Goal: Information Seeking & Learning: Learn about a topic

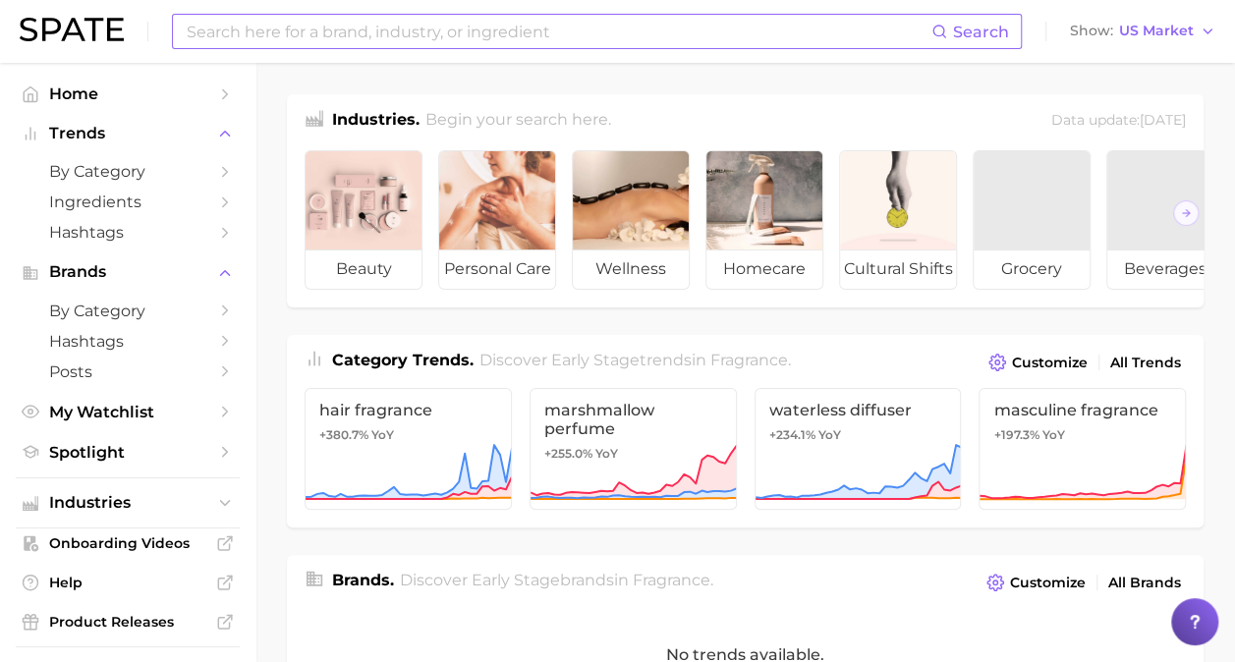
click at [335, 32] on input at bounding box center [558, 31] width 747 height 33
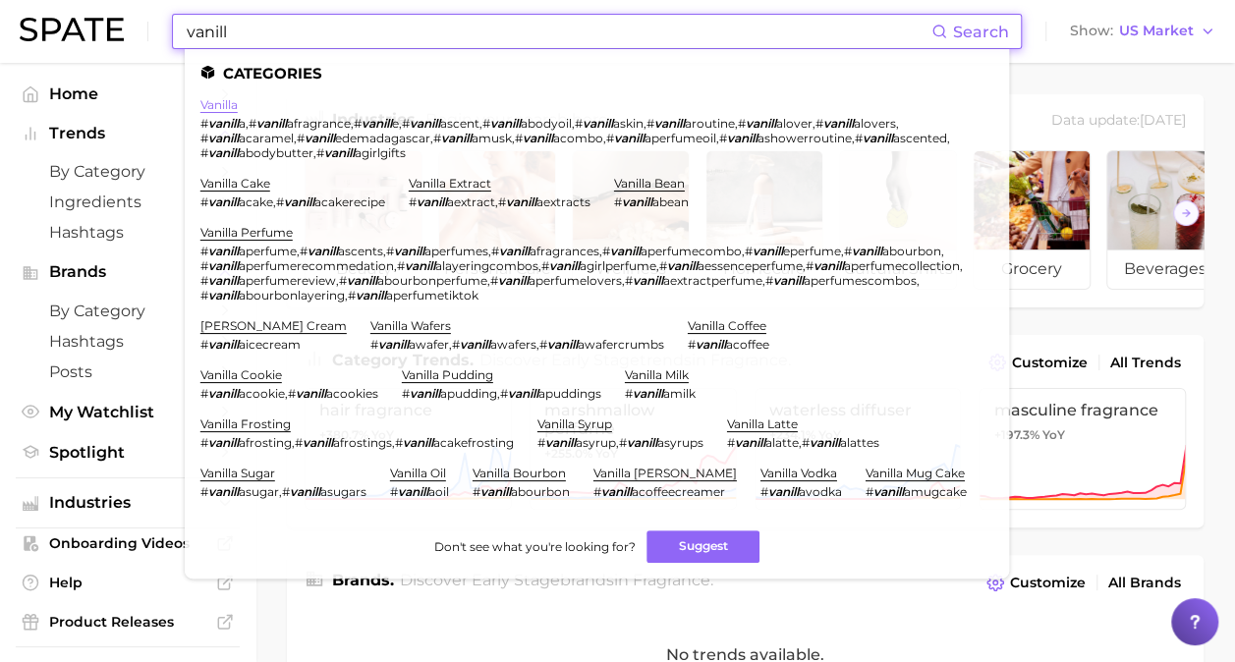
type input "vanill"
click at [219, 103] on link "vanilla" at bounding box center [218, 104] width 37 height 15
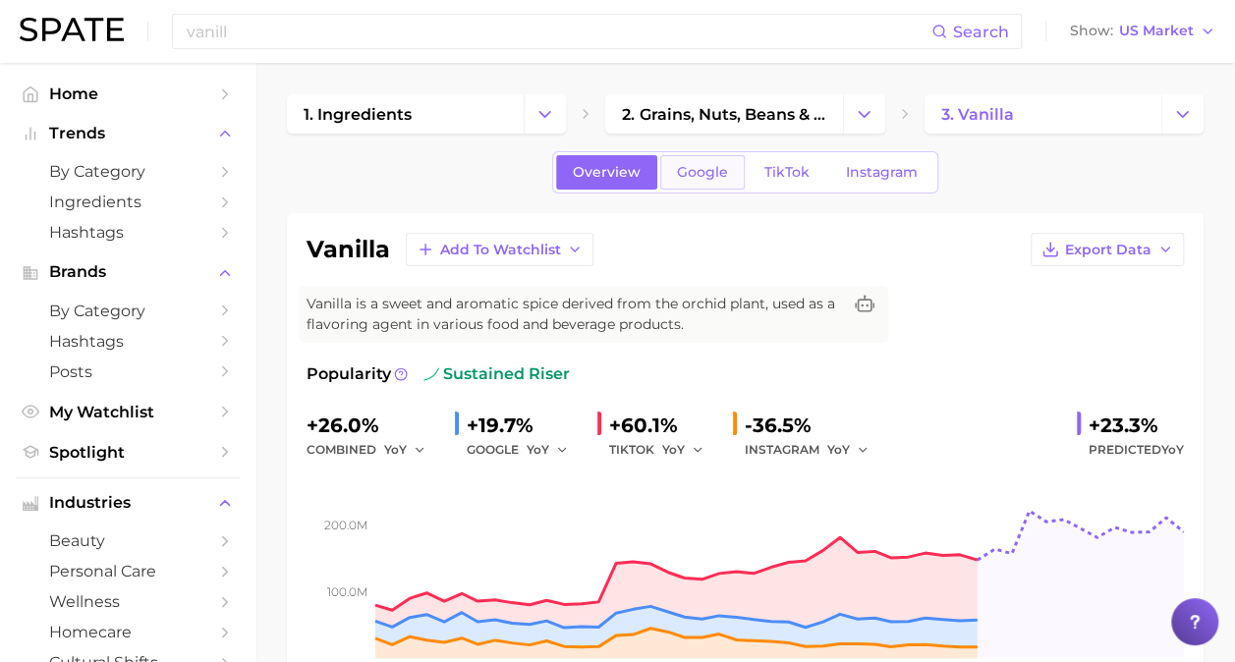
click at [694, 175] on span "Google" at bounding box center [702, 172] width 51 height 17
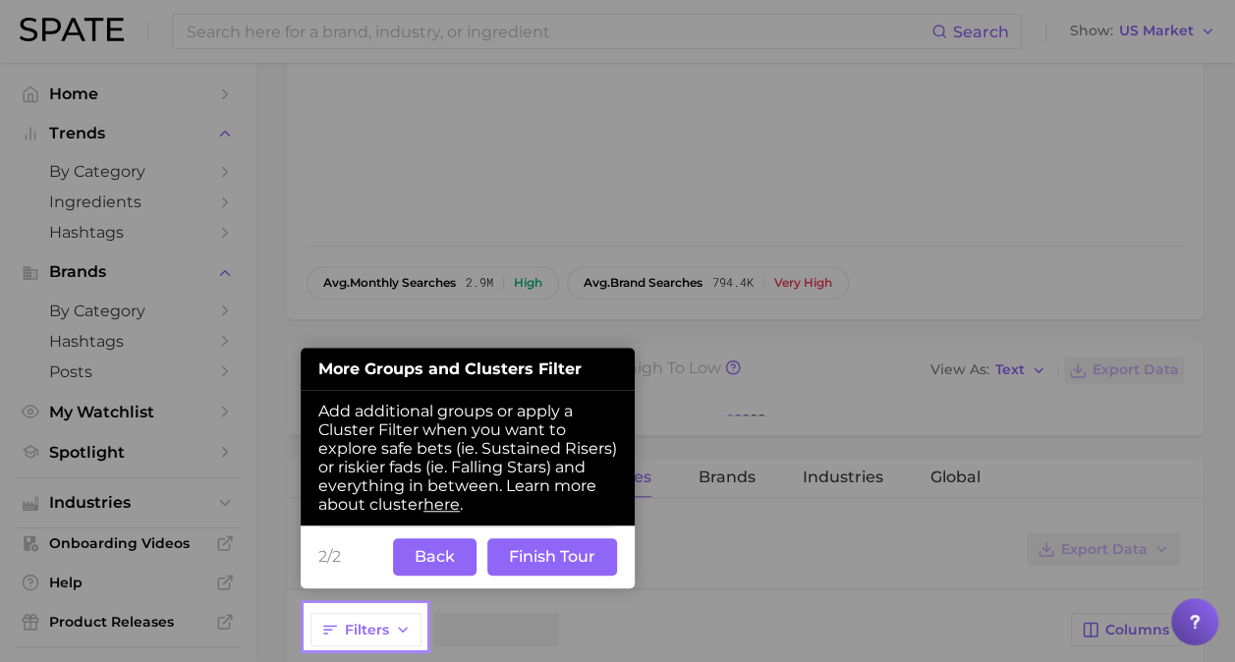
scroll to position [505, 0]
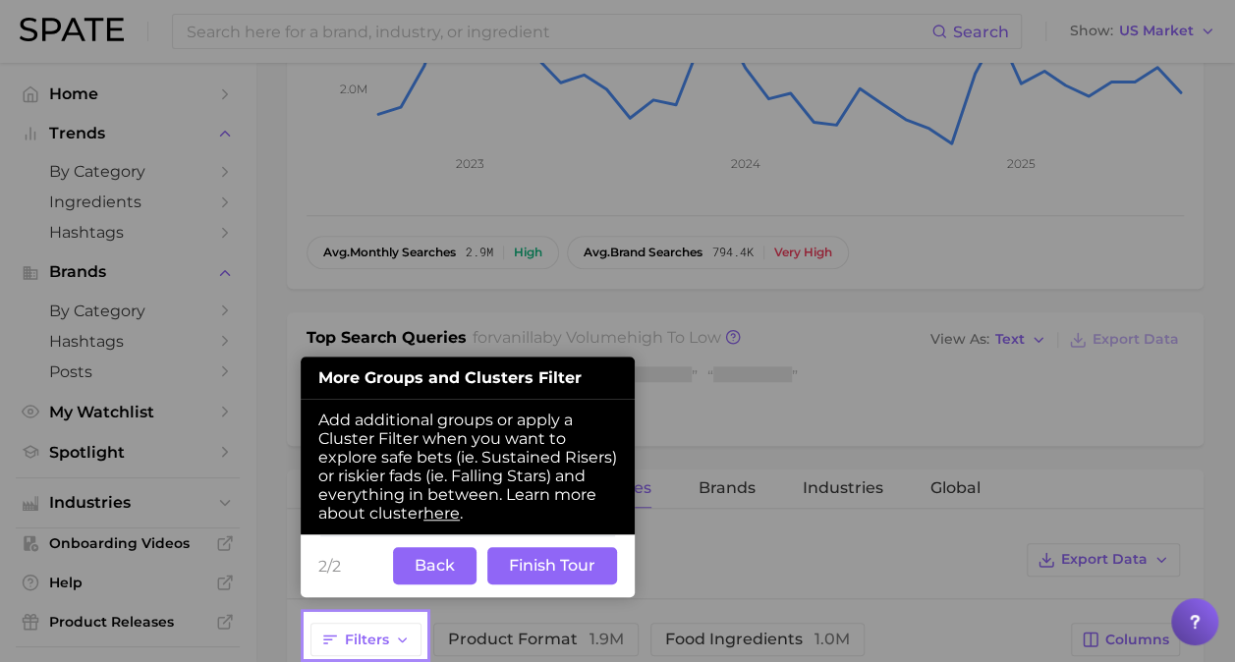
click at [441, 541] on div "2/2 Back Finish Tour" at bounding box center [468, 565] width 334 height 63
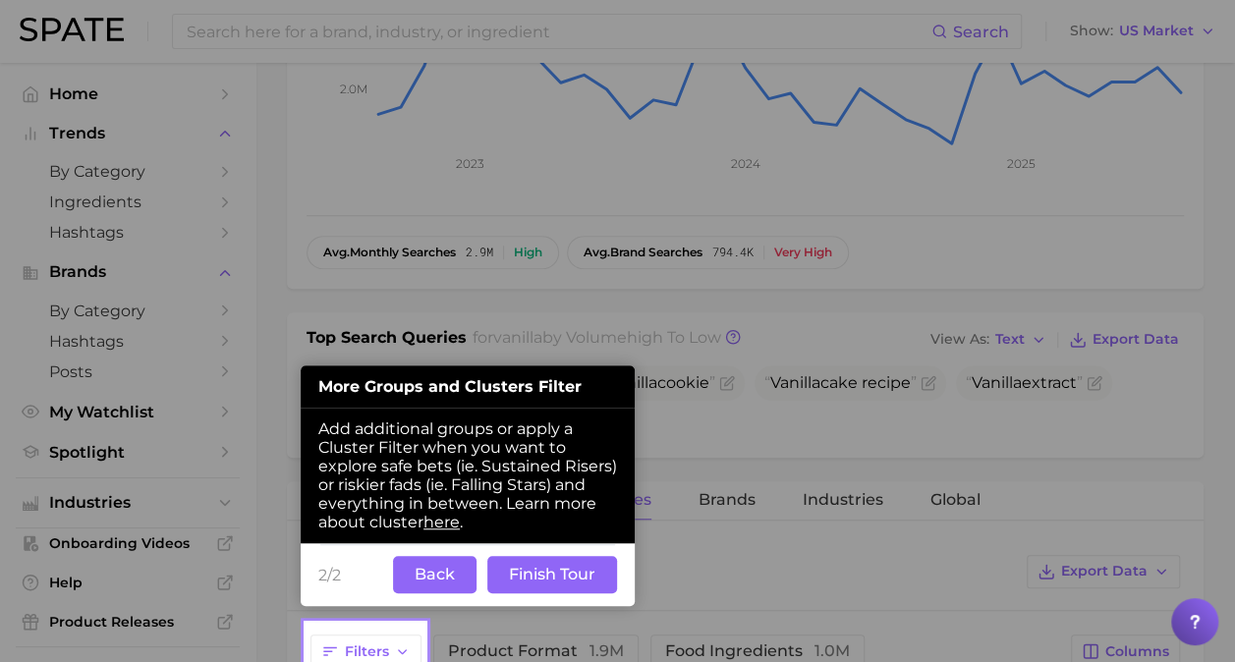
click at [442, 574] on button "Back" at bounding box center [434, 574] width 83 height 37
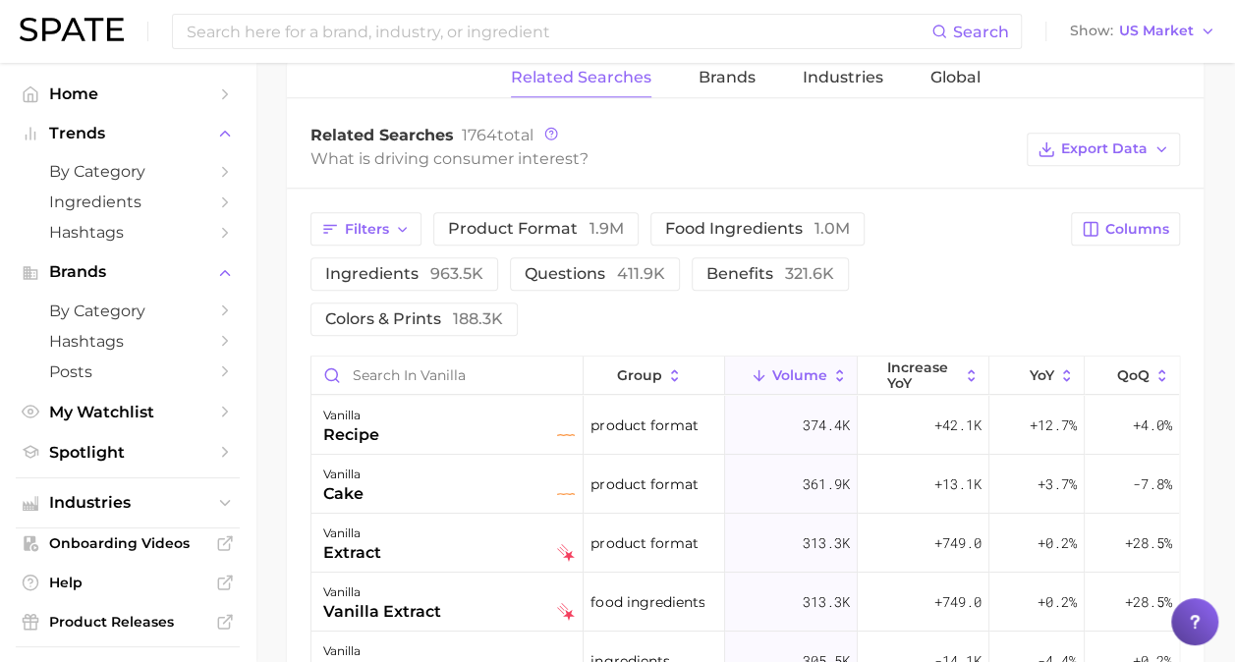
scroll to position [933, 0]
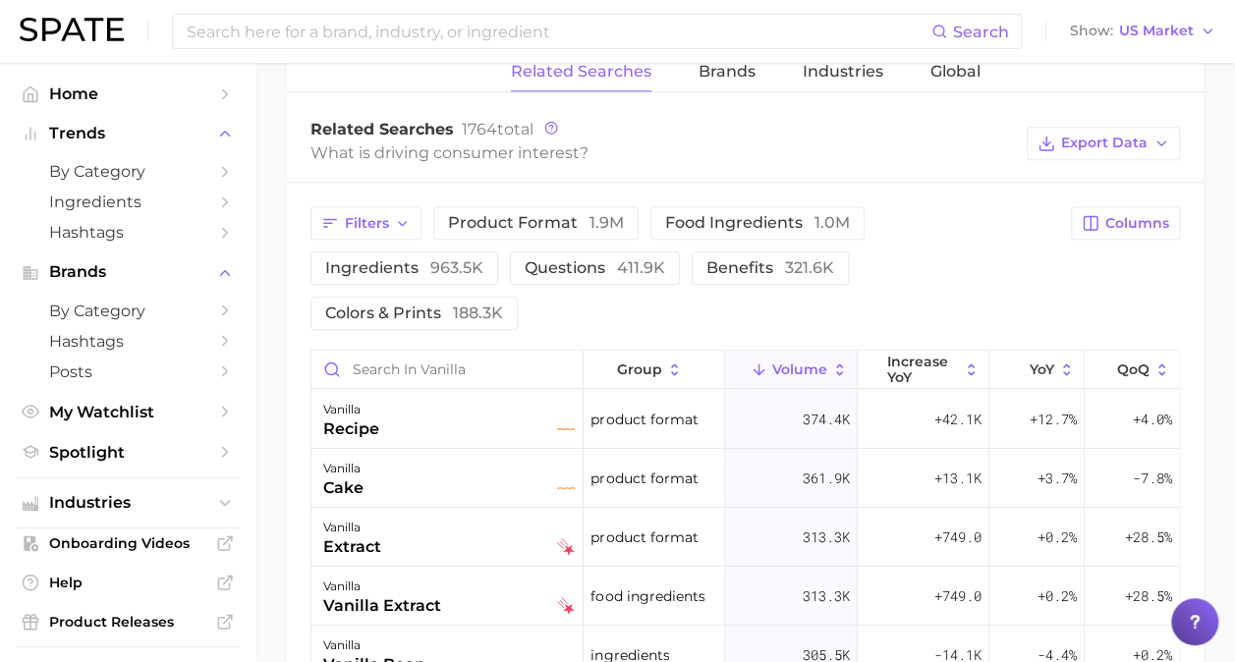
click at [1024, 297] on div "Filters product format 1.9m food ingredients 1.0m ingredients 963.5k questions …" at bounding box center [745, 609] width 916 height 853
click at [1024, 351] on button "YoY" at bounding box center [1036, 370] width 95 height 38
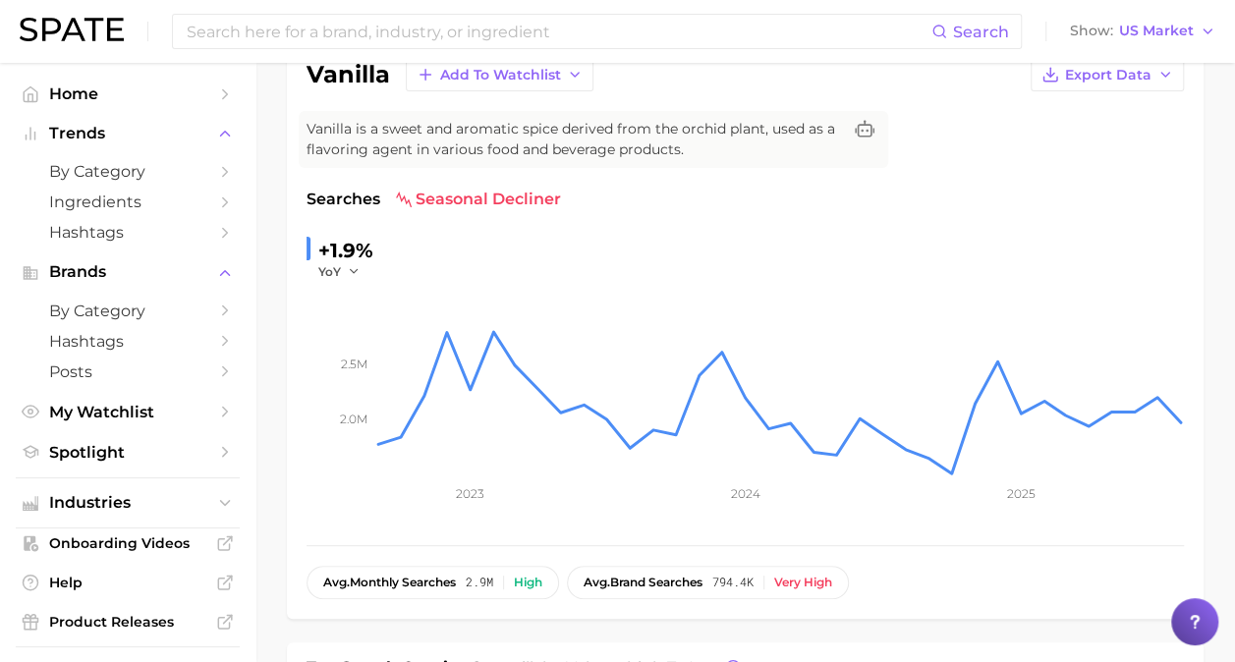
scroll to position [0, 0]
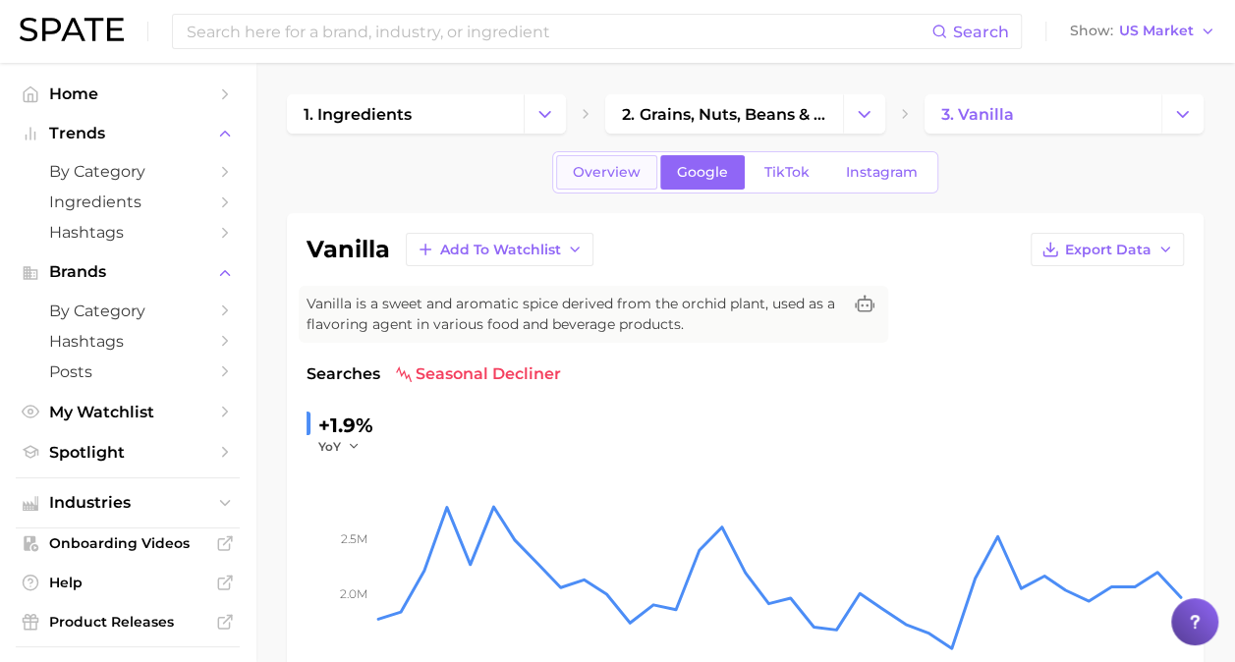
click at [626, 179] on span "Overview" at bounding box center [607, 172] width 68 height 17
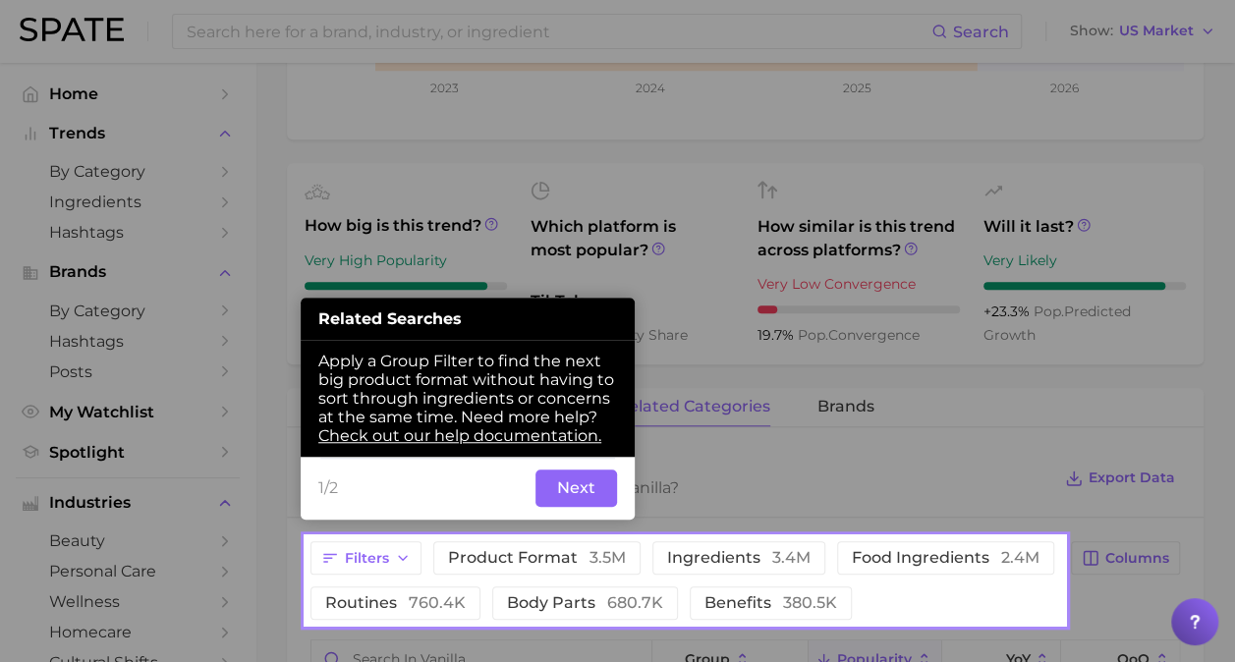
scroll to position [593, 0]
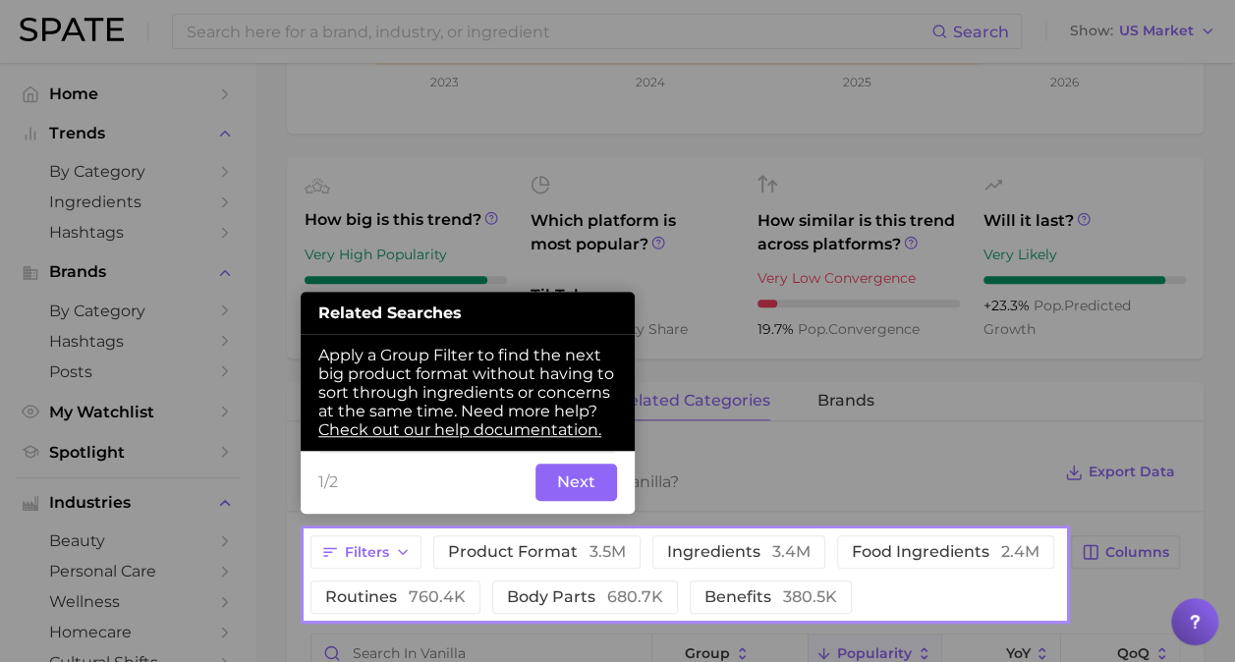
click at [563, 475] on button "Next" at bounding box center [576, 482] width 82 height 37
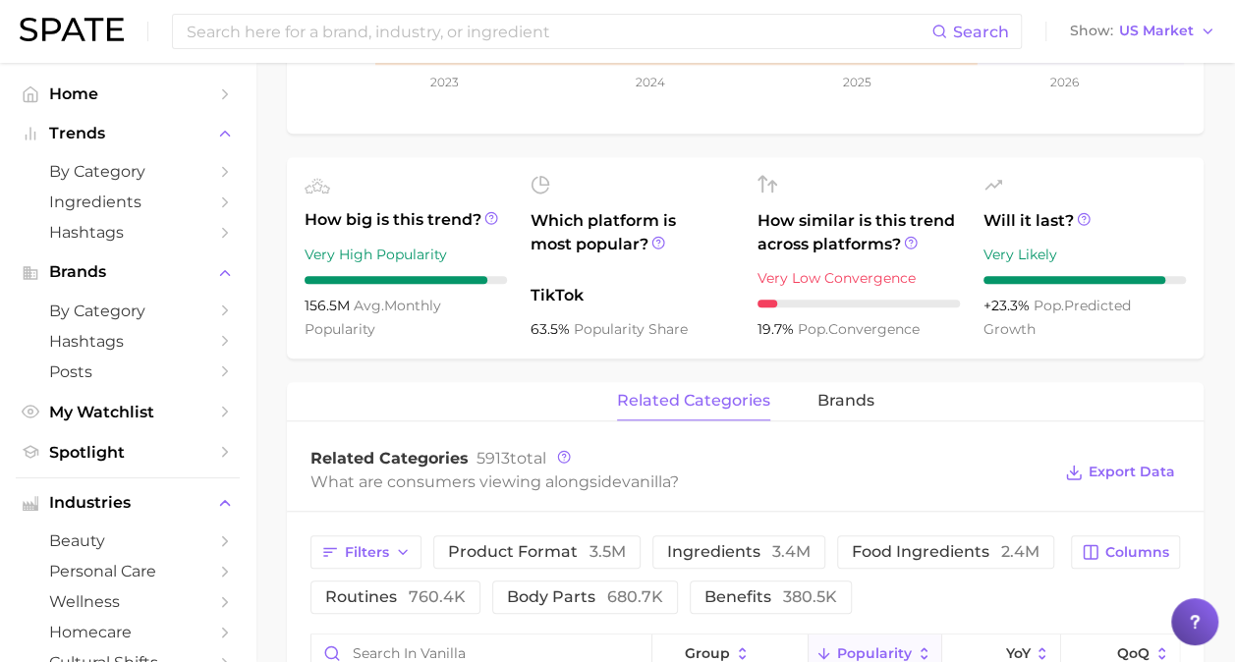
scroll to position [749, 0]
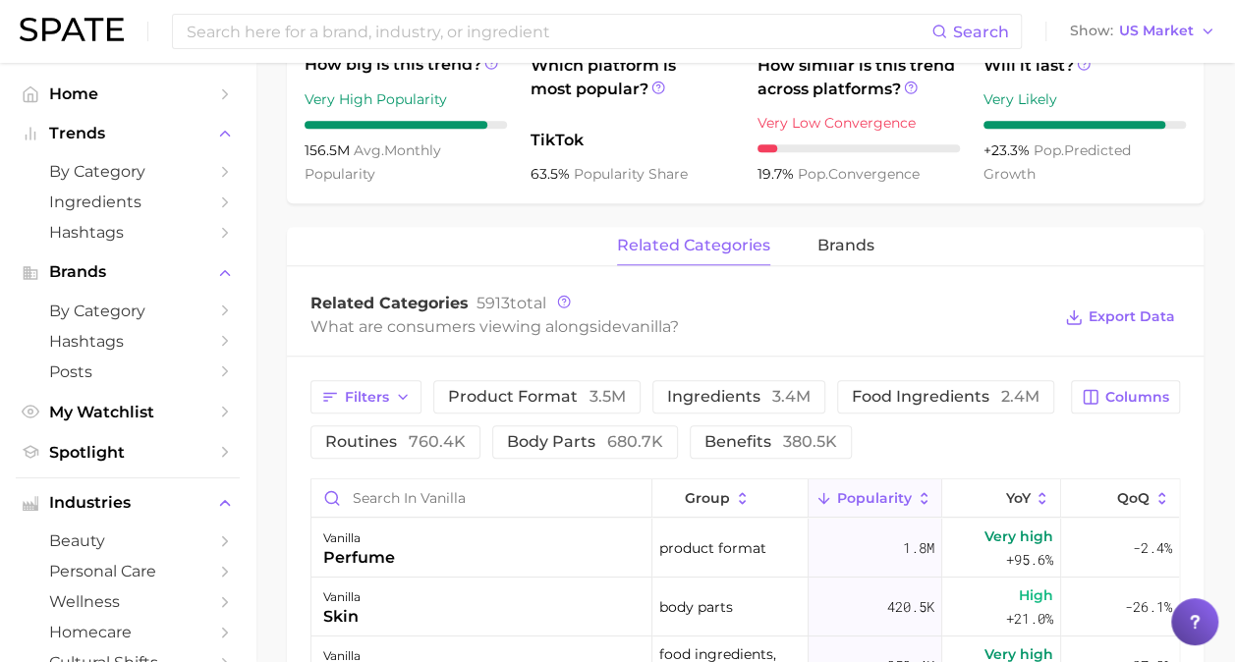
click at [947, 295] on div "Related Categories 5913 total" at bounding box center [680, 304] width 740 height 20
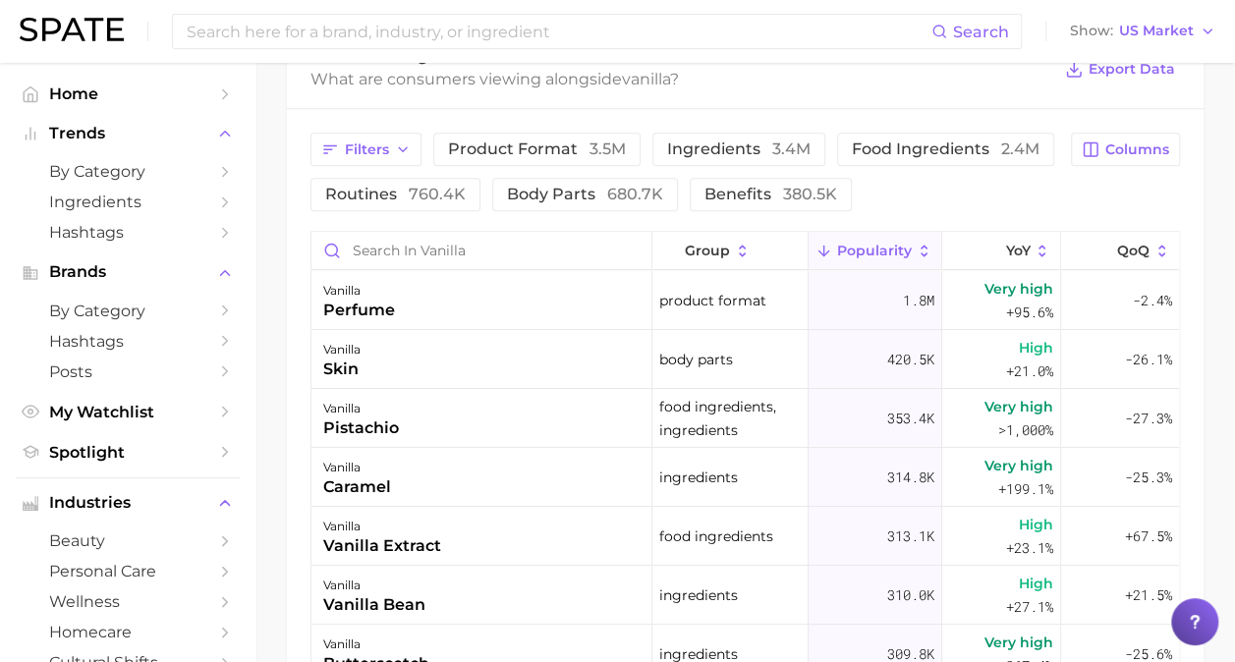
scroll to position [996, 0]
